Goal: Find specific page/section: Find specific page/section

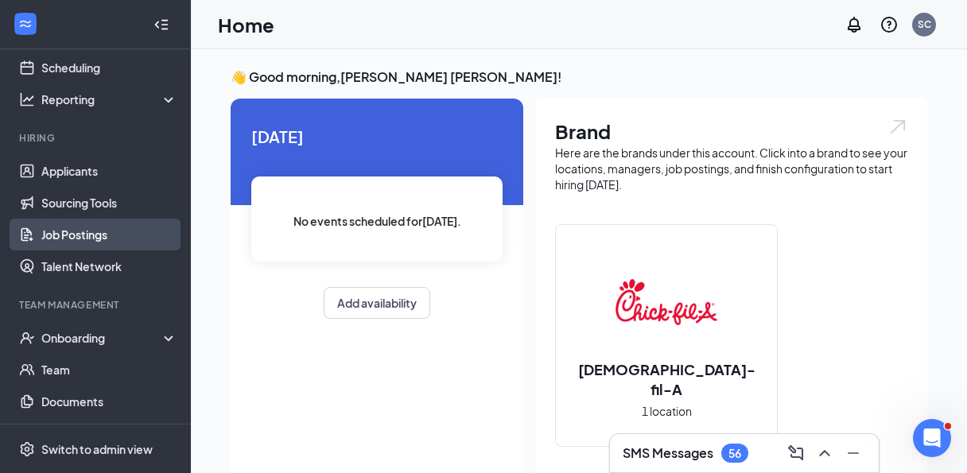
scroll to position [81, 0]
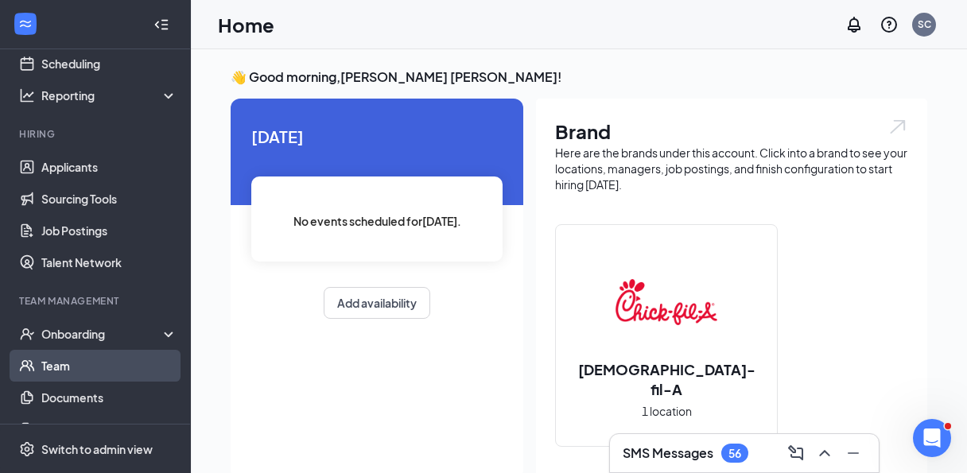
click at [77, 358] on link "Team" at bounding box center [109, 366] width 136 height 32
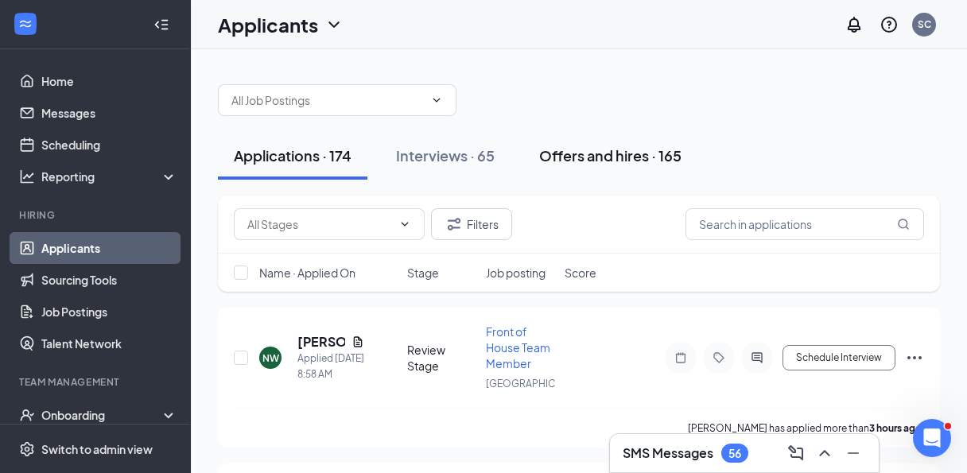
click at [621, 161] on div "Offers and hires · 165" at bounding box center [610, 156] width 142 height 20
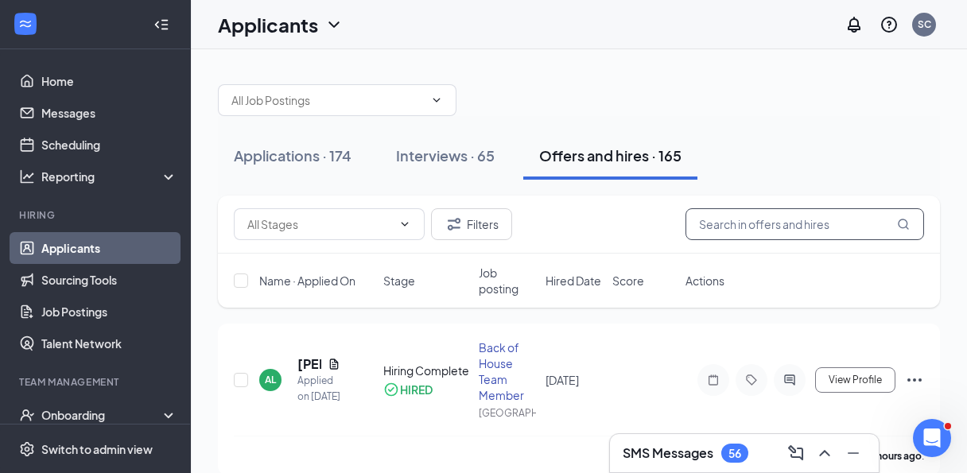
click at [762, 233] on input "text" at bounding box center [805, 224] width 239 height 32
type input "f"
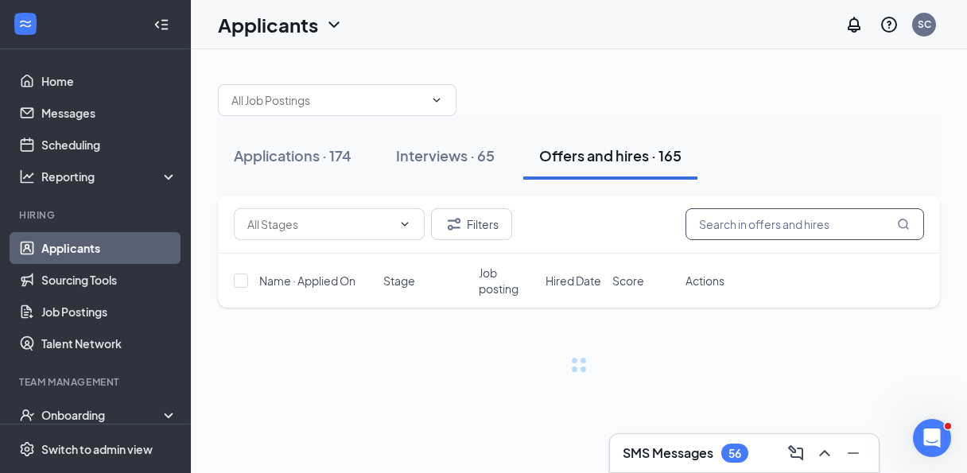
type input "o"
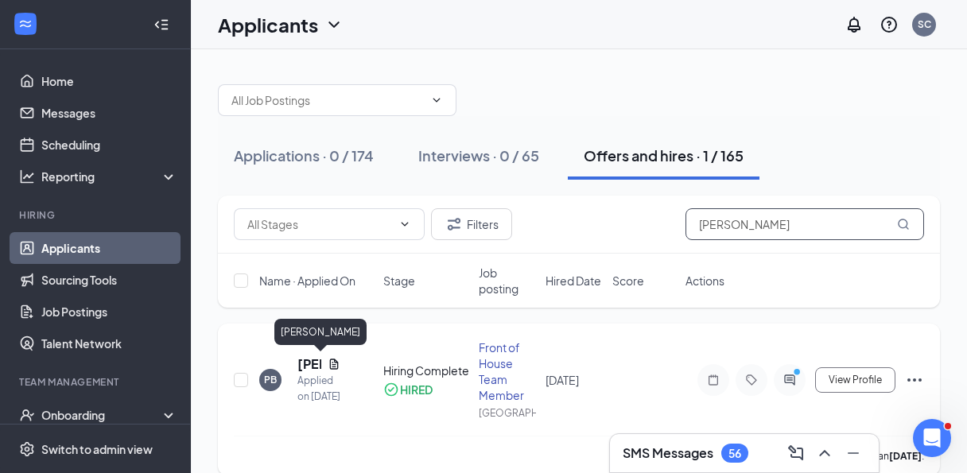
type input "[PERSON_NAME]"
click at [307, 364] on h5 "[PERSON_NAME]" at bounding box center [310, 365] width 24 height 18
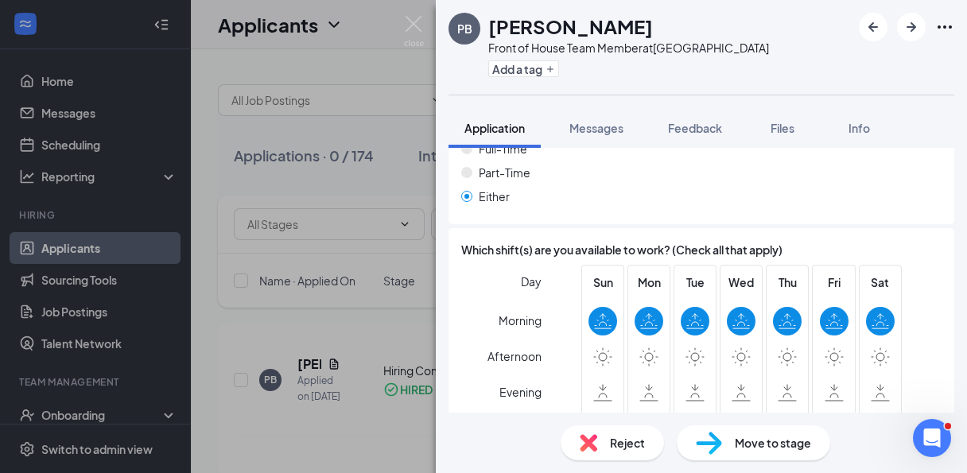
scroll to position [1156, 0]
